Goal: Task Accomplishment & Management: Complete application form

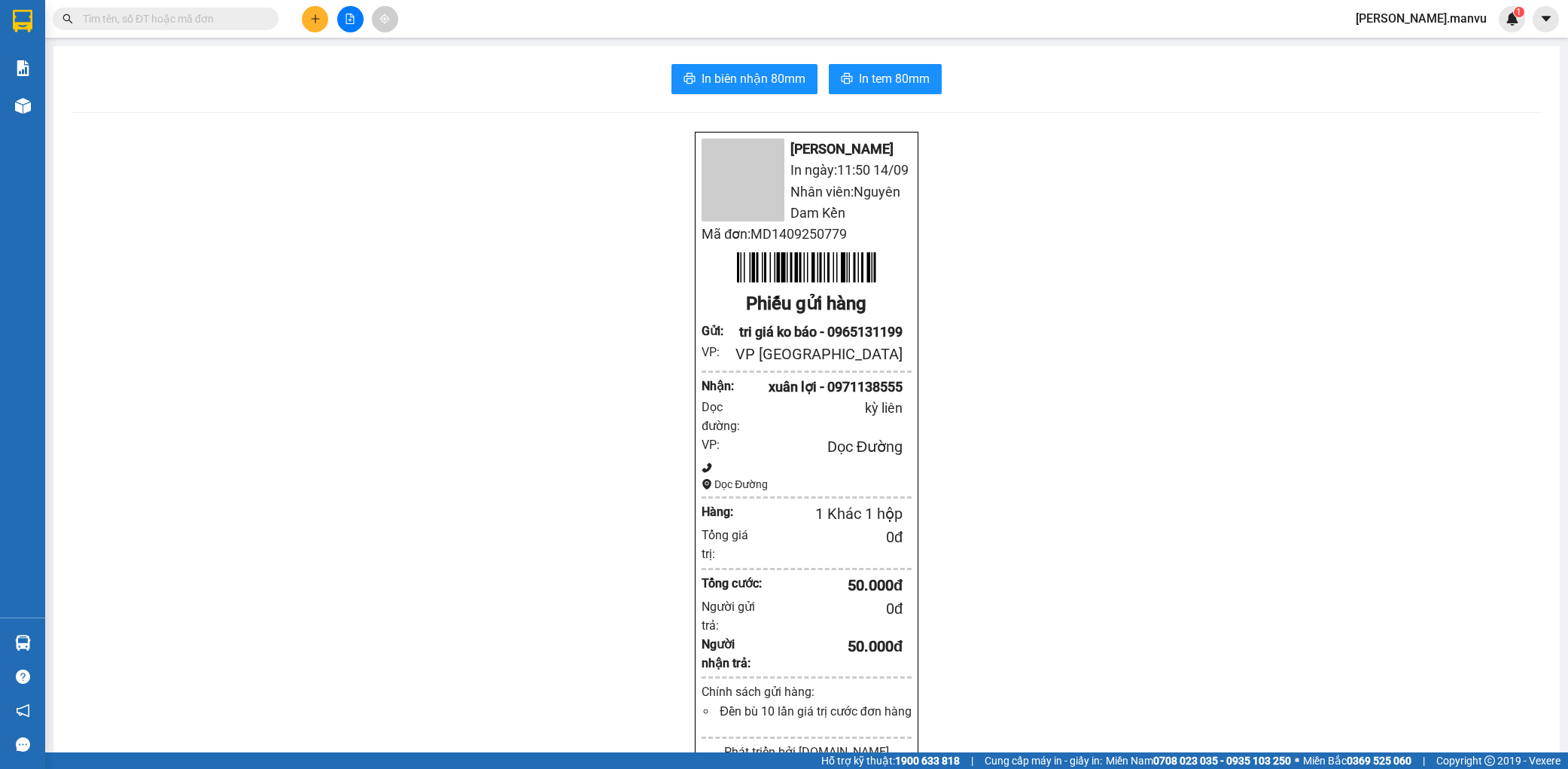
click at [886, 88] on button "In tem 80mm" at bounding box center [885, 79] width 113 height 30
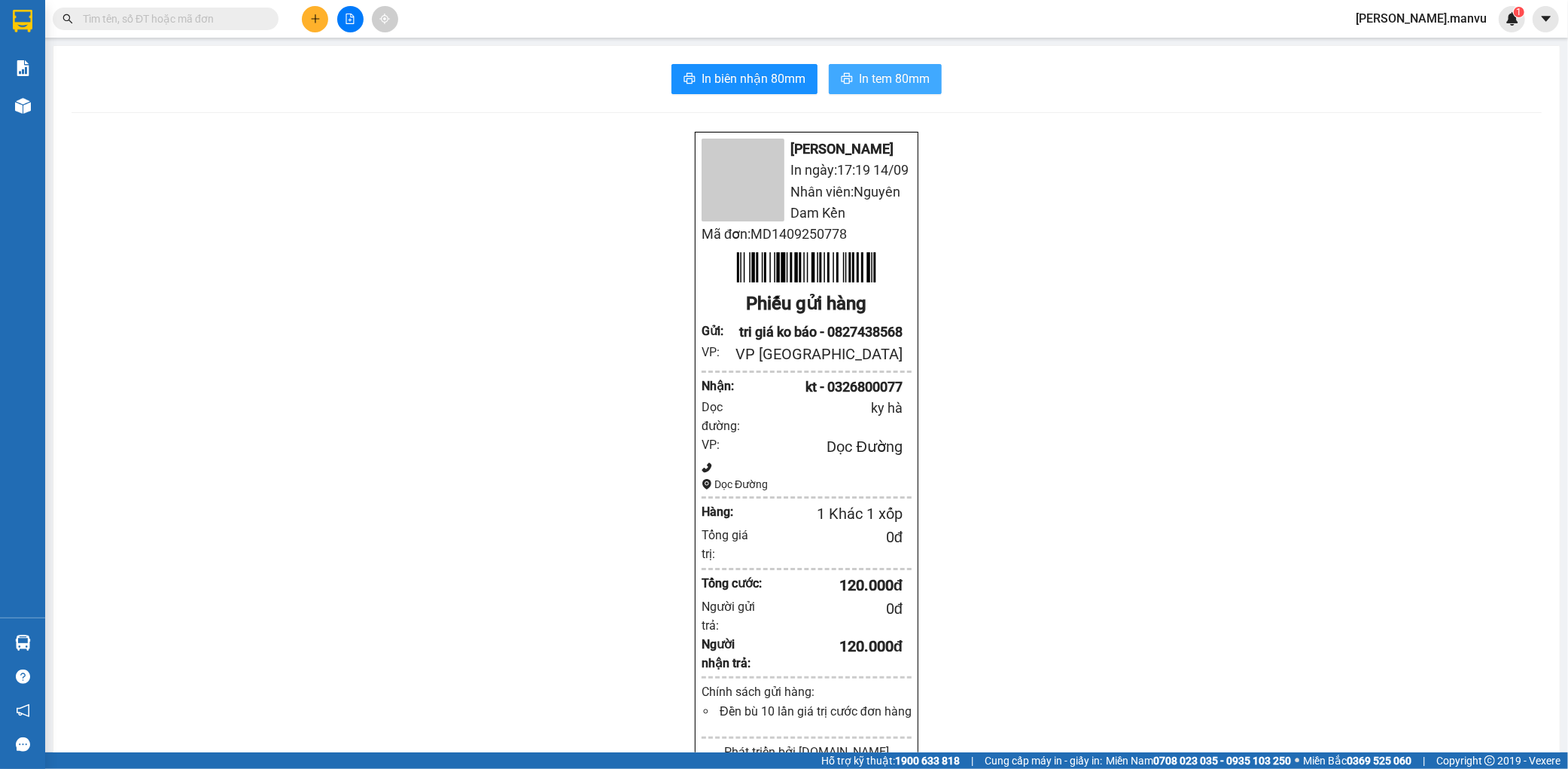
click at [899, 68] on button "In tem 80mm" at bounding box center [885, 79] width 113 height 30
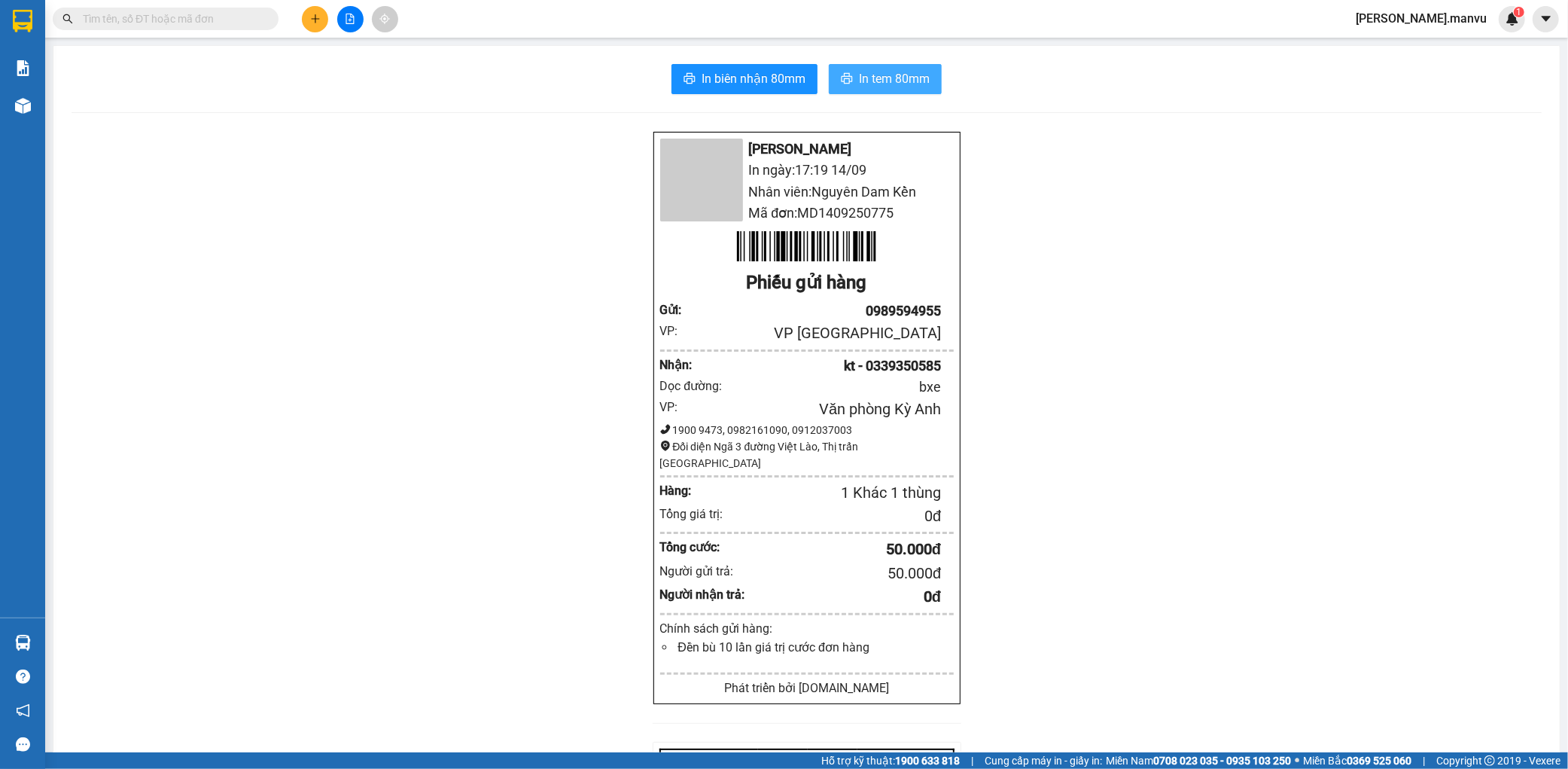
click at [882, 68] on button "In tem 80mm" at bounding box center [885, 79] width 113 height 30
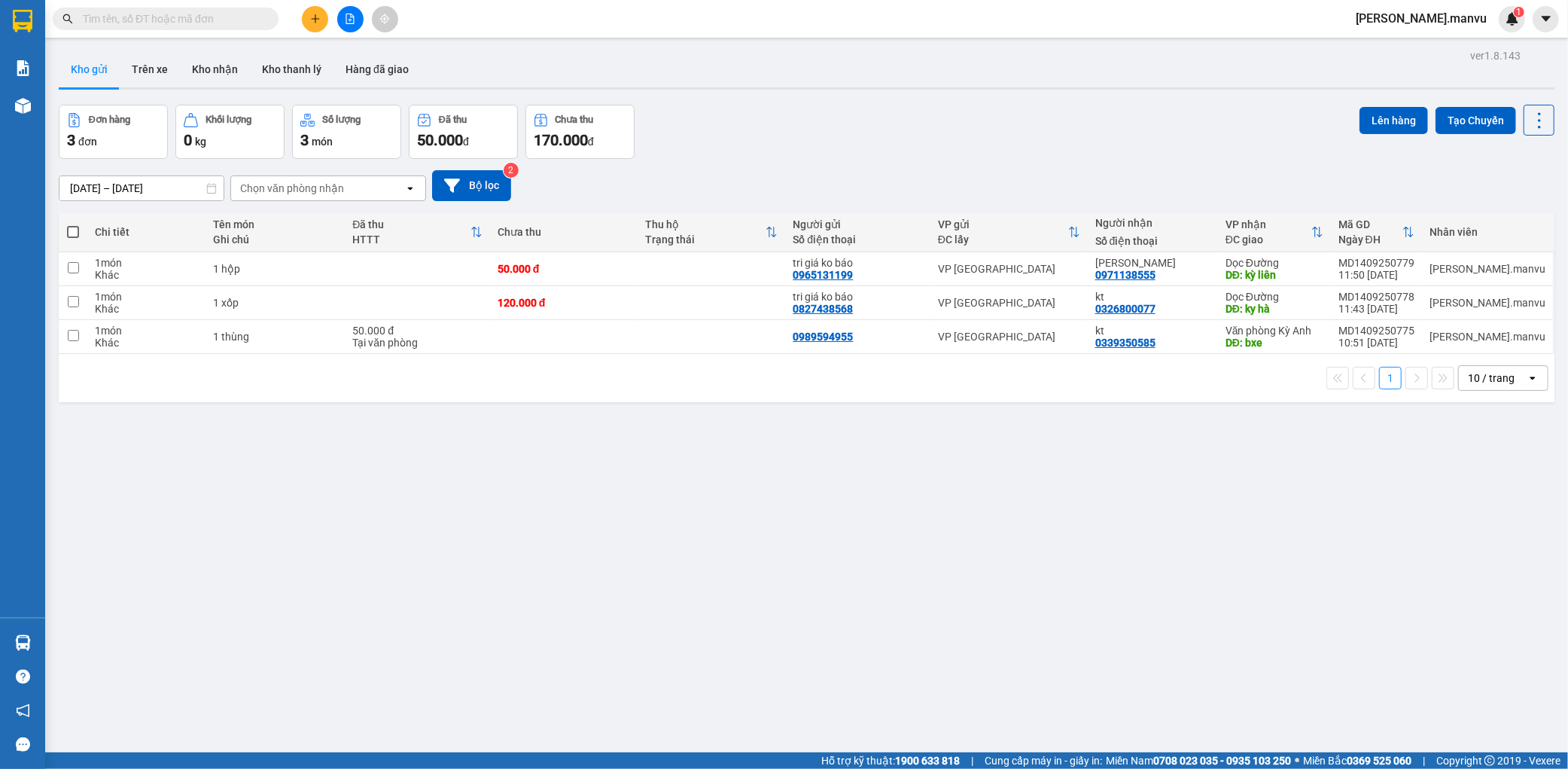
click at [316, 27] on button at bounding box center [314, 19] width 26 height 26
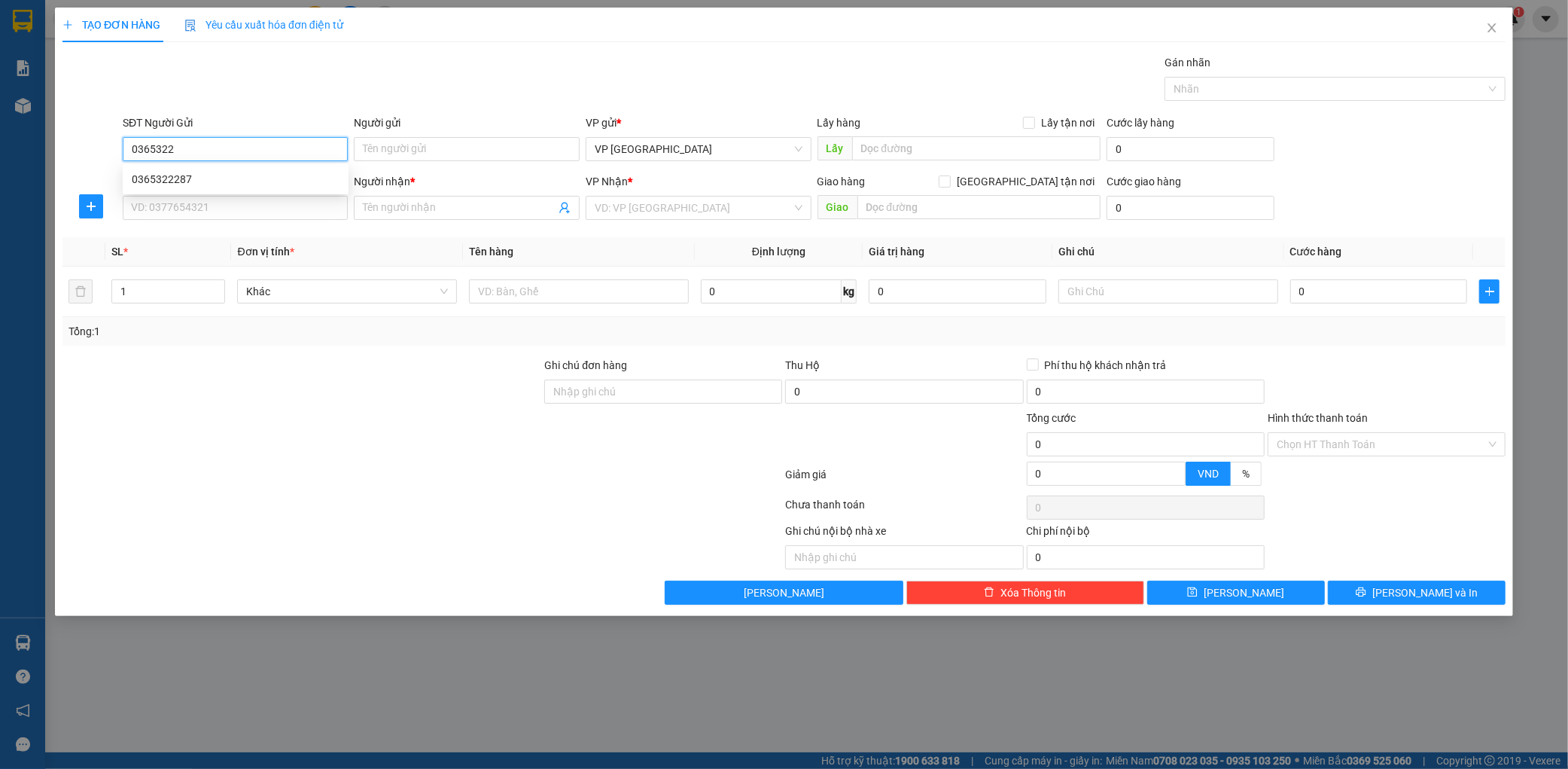
click at [253, 168] on div "0365322287" at bounding box center [235, 179] width 226 height 24
type input "0365322287"
click at [196, 215] on input "SĐT Người Nhận *" at bounding box center [235, 208] width 226 height 24
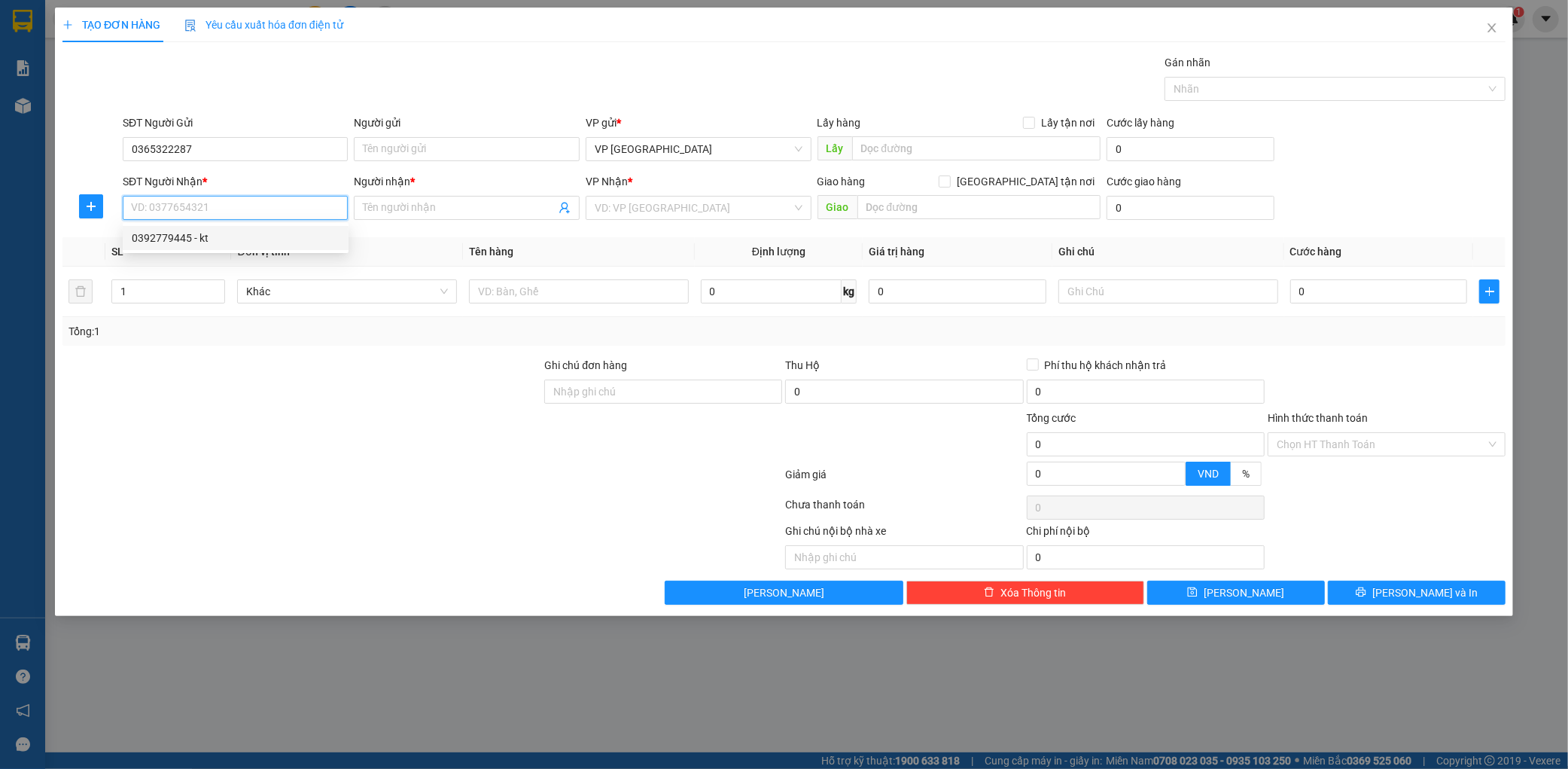
click at [225, 238] on div "0392779445 - kt" at bounding box center [235, 238] width 208 height 17
type input "0392779445"
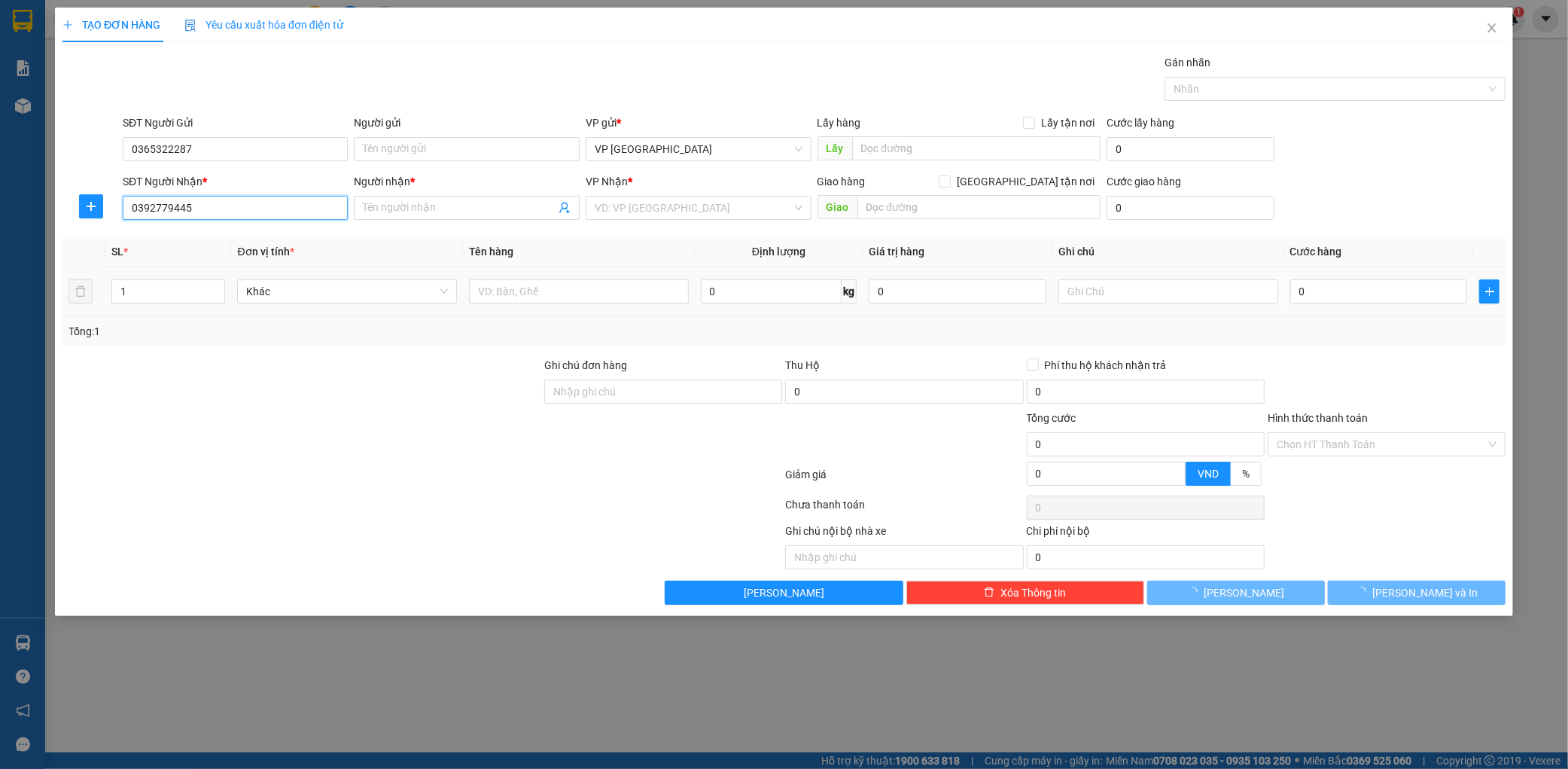
type input "kt"
type input "kỳ đồng"
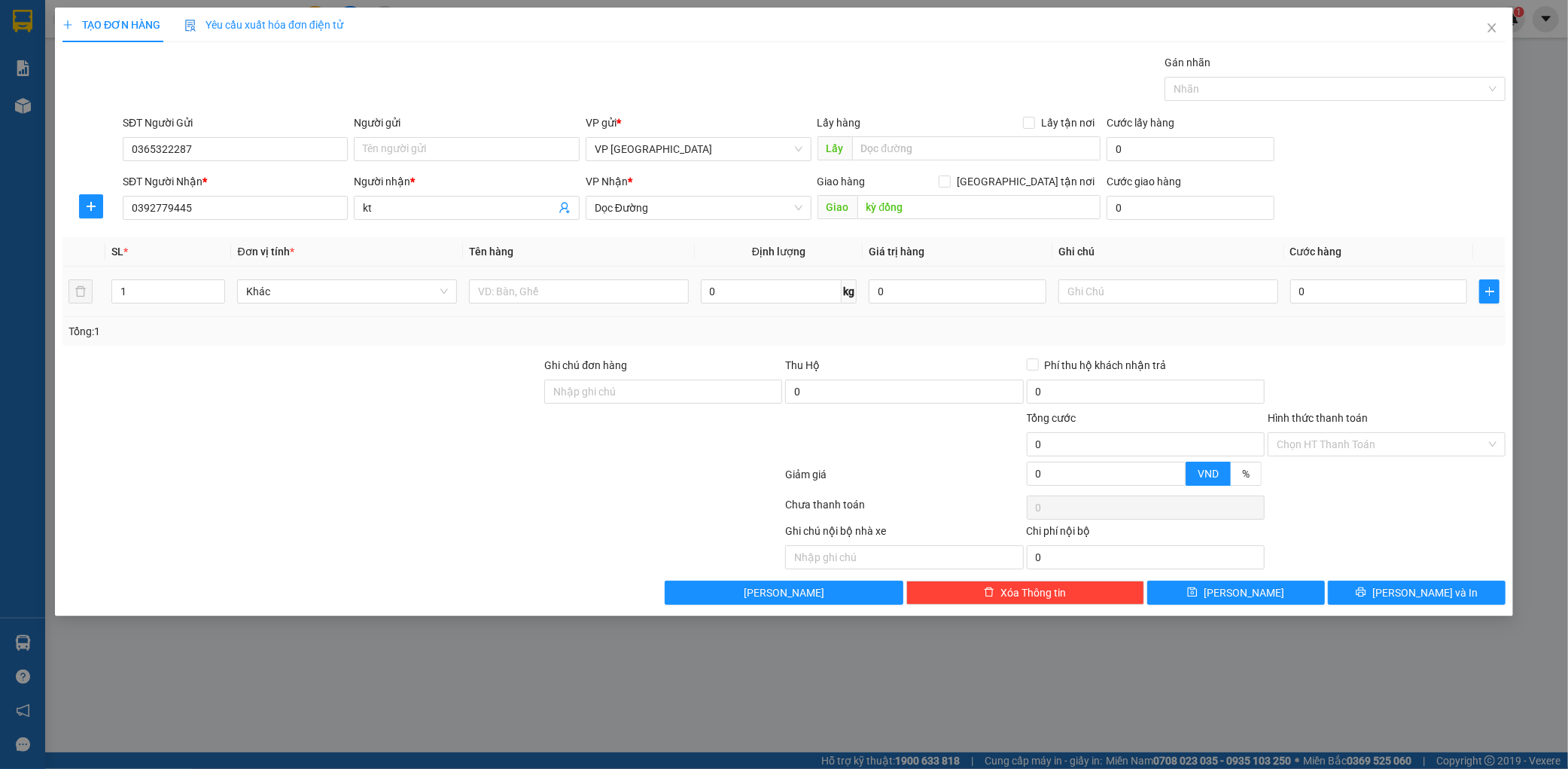
click at [531, 278] on div at bounding box center [579, 292] width 220 height 30
drag, startPoint x: 575, startPoint y: 275, endPoint x: 561, endPoint y: 282, distance: 15.7
click at [561, 282] on td at bounding box center [578, 292] width 232 height 50
click at [560, 282] on input "text" at bounding box center [579, 291] width 220 height 24
type input "3 thùng phá"
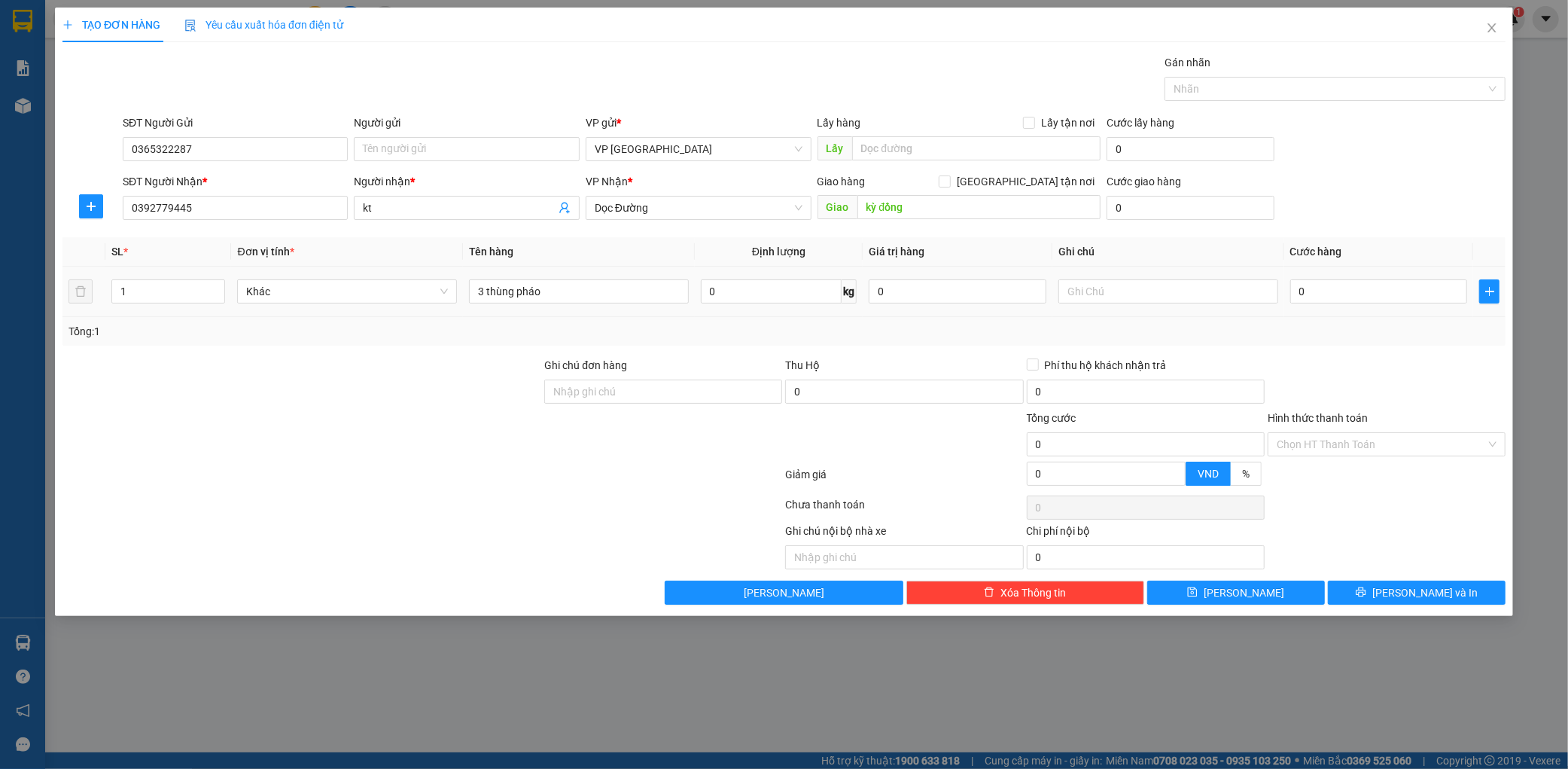
click at [1360, 305] on div "0" at bounding box center [1379, 292] width 177 height 30
click at [1366, 294] on input "0" at bounding box center [1379, 291] width 177 height 24
click at [1343, 258] on th "Cước hàng" at bounding box center [1379, 252] width 190 height 30
click at [1470, 587] on button "[PERSON_NAME] và In" at bounding box center [1417, 592] width 177 height 24
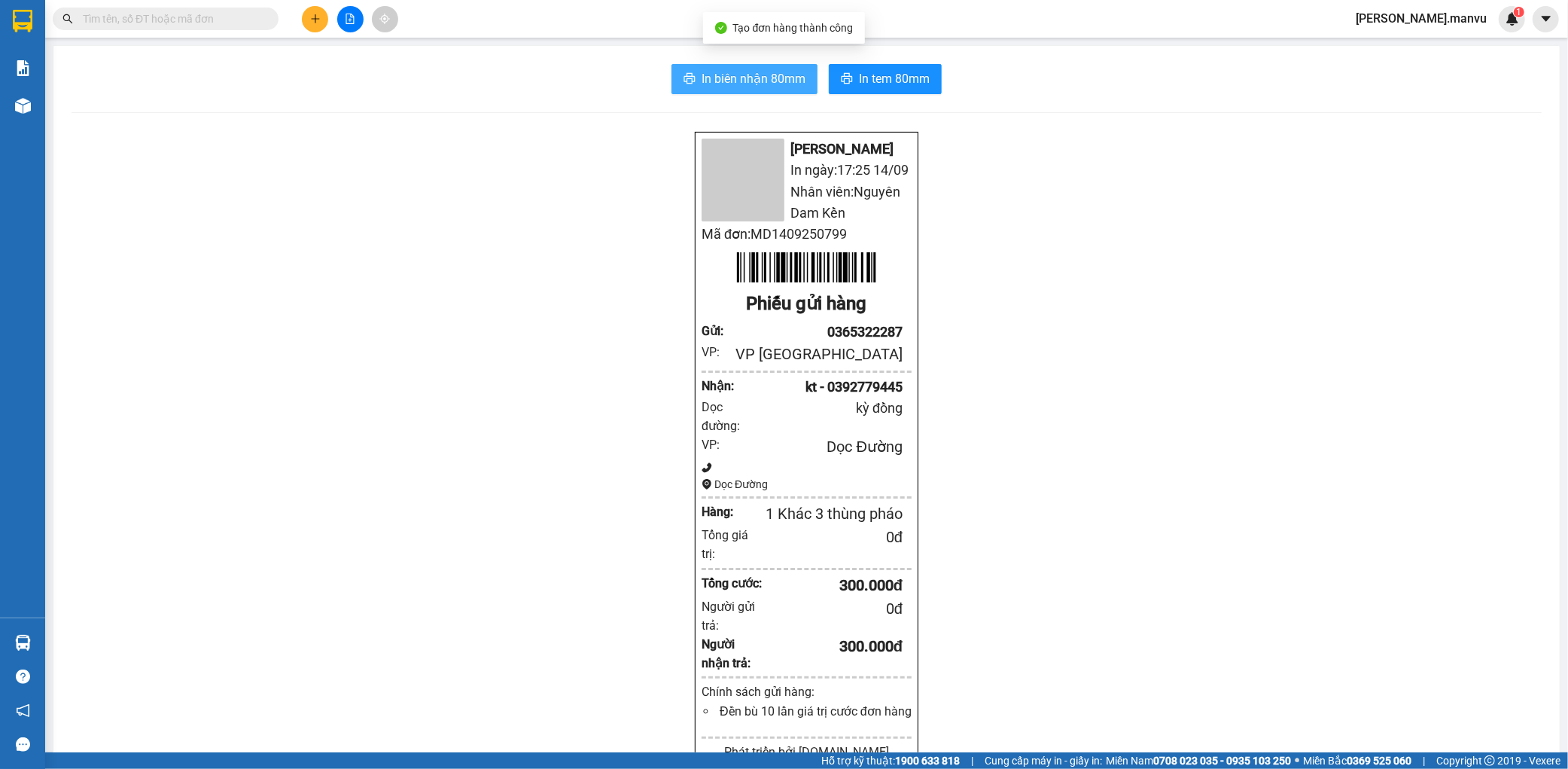
click at [764, 69] on span "In biên nhận 80mm" at bounding box center [754, 78] width 104 height 19
click at [900, 73] on span "In tem 80mm" at bounding box center [894, 78] width 71 height 19
